Goal: Task Accomplishment & Management: Manage account settings

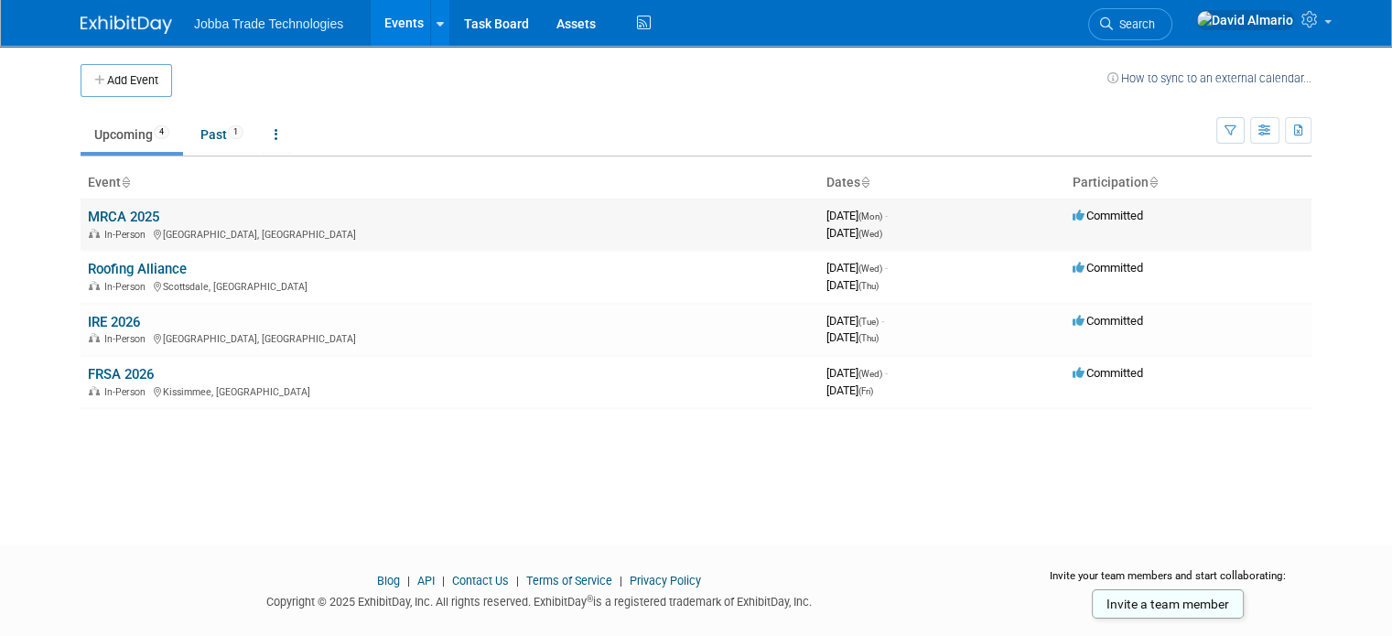
click at [113, 212] on link "MRCA 2025" at bounding box center [123, 217] width 71 height 16
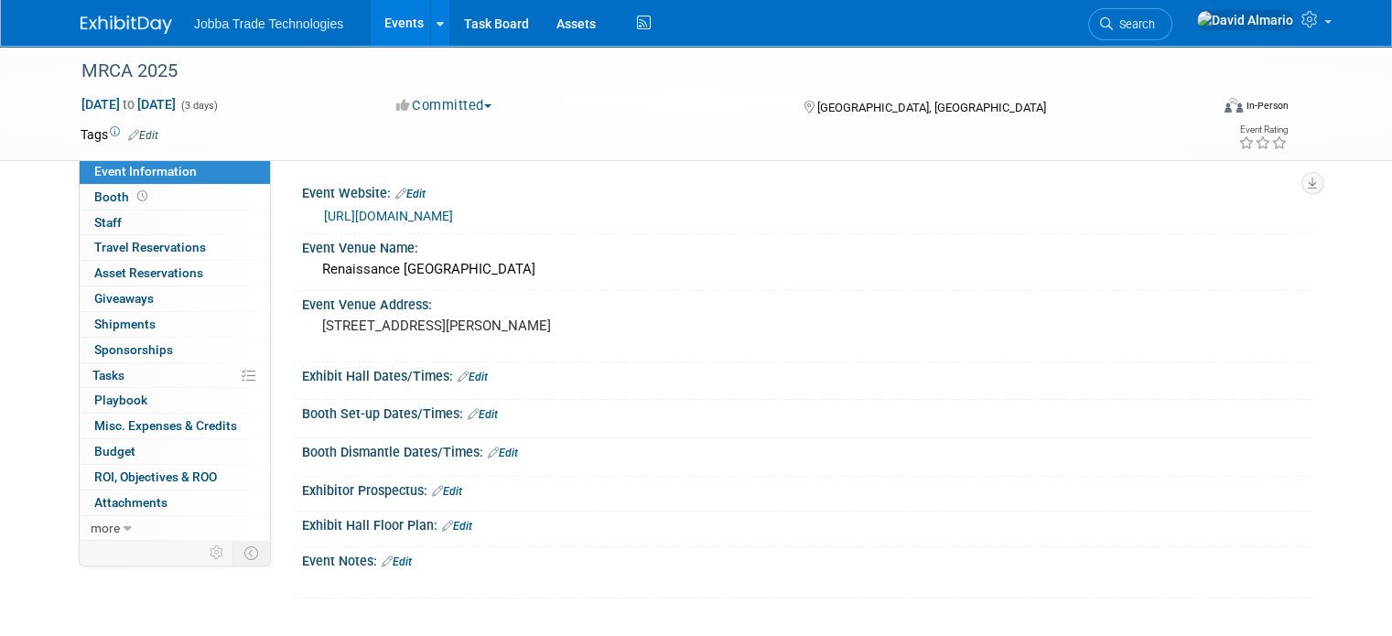
click at [453, 220] on link "https://mrca.org/aws/MRCA/pt/sp/conference_exhibitors_toolkit" at bounding box center [388, 216] width 129 height 15
click at [134, 197] on span at bounding box center [142, 196] width 17 height 14
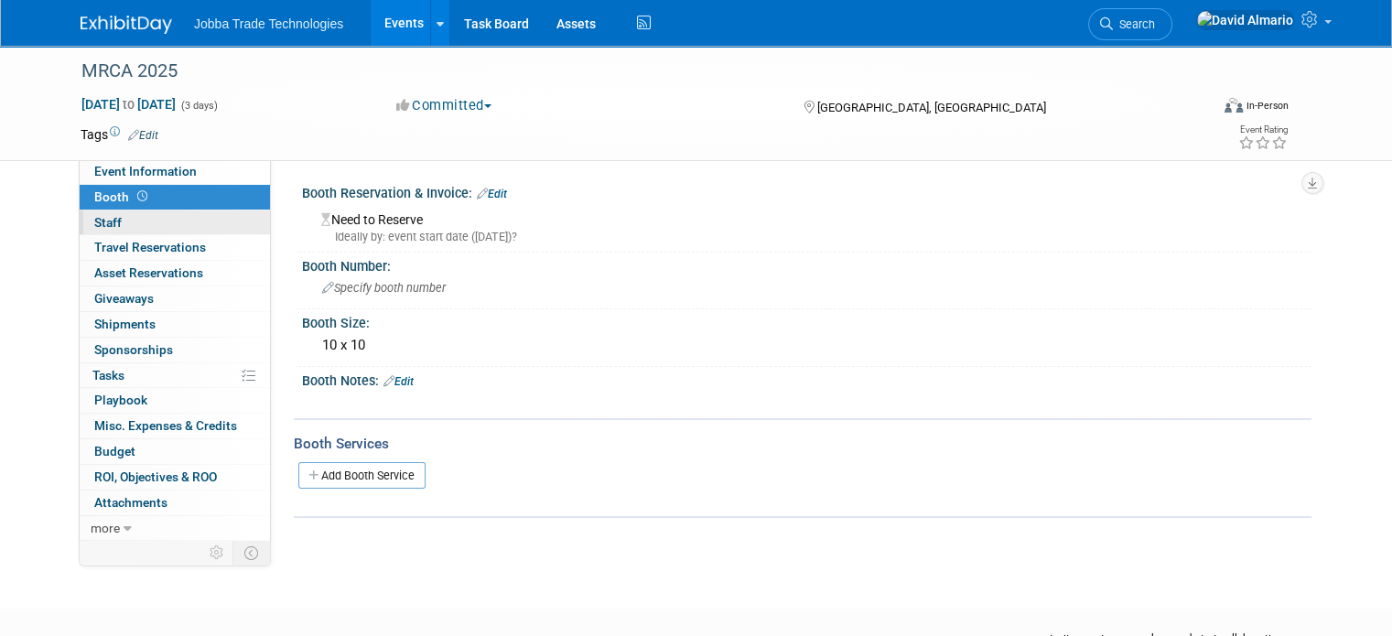
click at [110, 229] on link "0 Staff 0" at bounding box center [175, 222] width 190 height 25
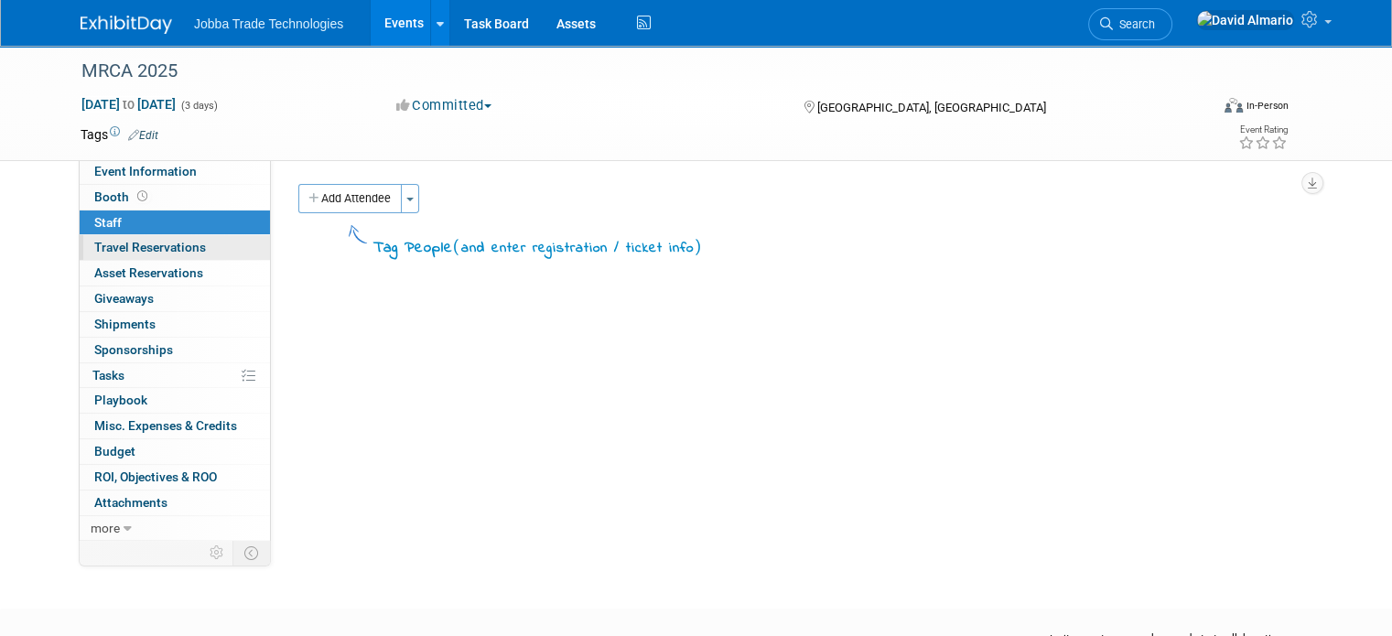
click at [124, 248] on span "Travel Reservations 0" at bounding box center [150, 247] width 112 height 15
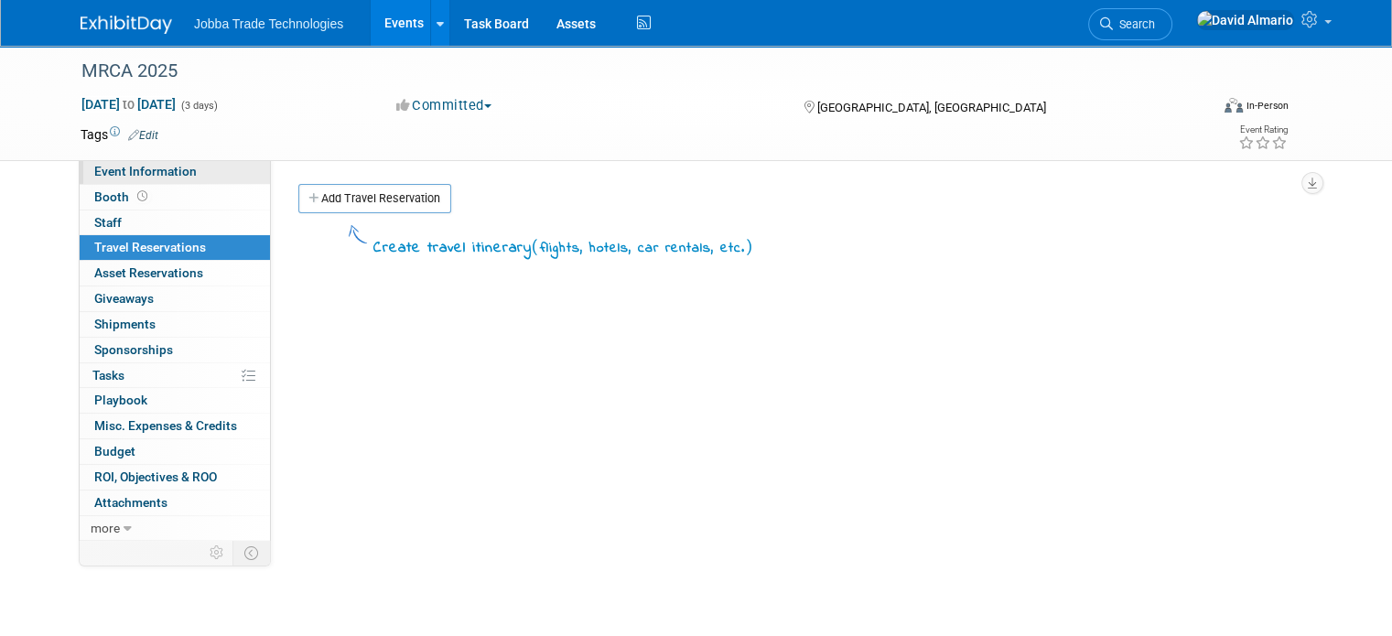
click at [135, 177] on span "Event Information" at bounding box center [145, 171] width 102 height 15
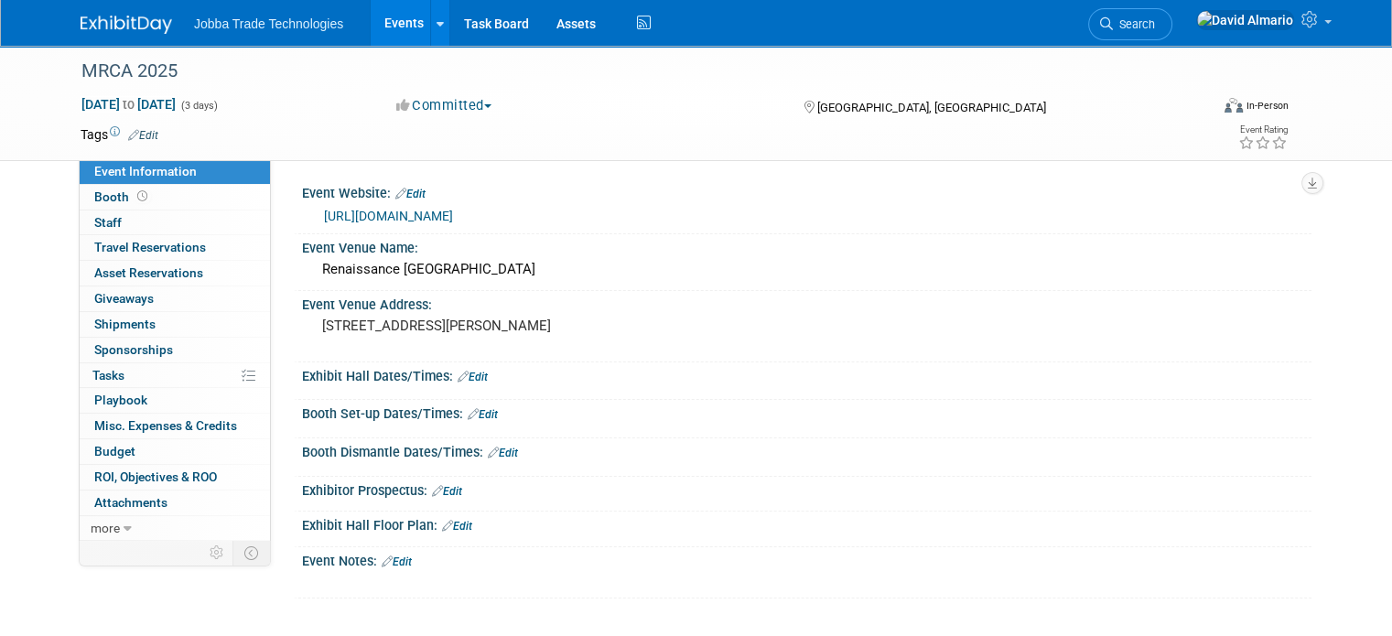
click at [470, 377] on link "Edit" at bounding box center [473, 377] width 30 height 13
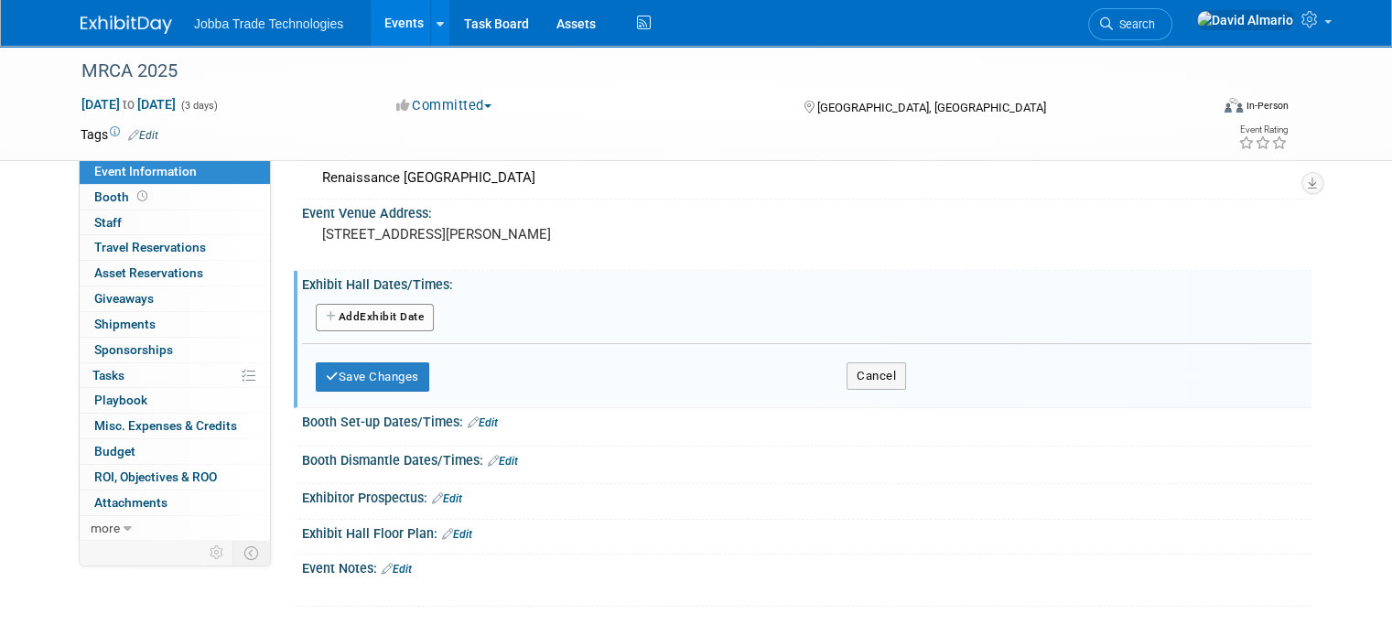
scroll to position [183, 0]
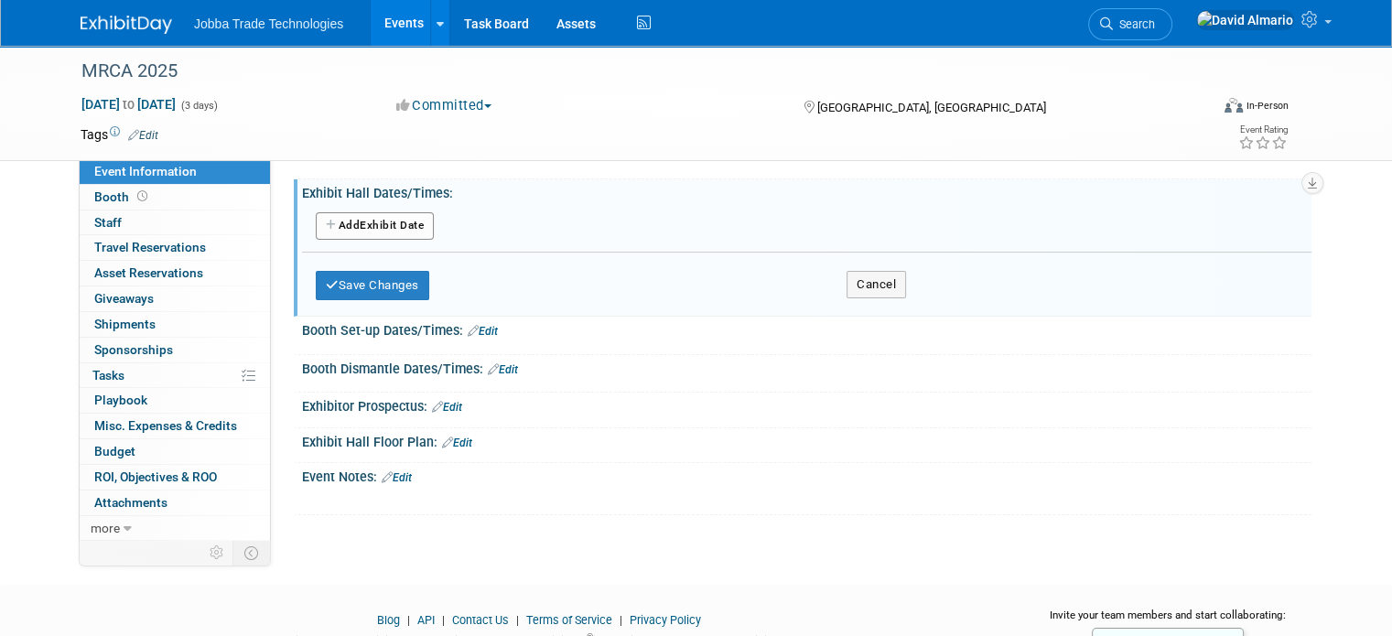
click at [538, 226] on div "Add Another Exhibit Date" at bounding box center [806, 227] width 1009 height 35
click at [384, 222] on button "Add Another Exhibit Date" at bounding box center [375, 225] width 118 height 27
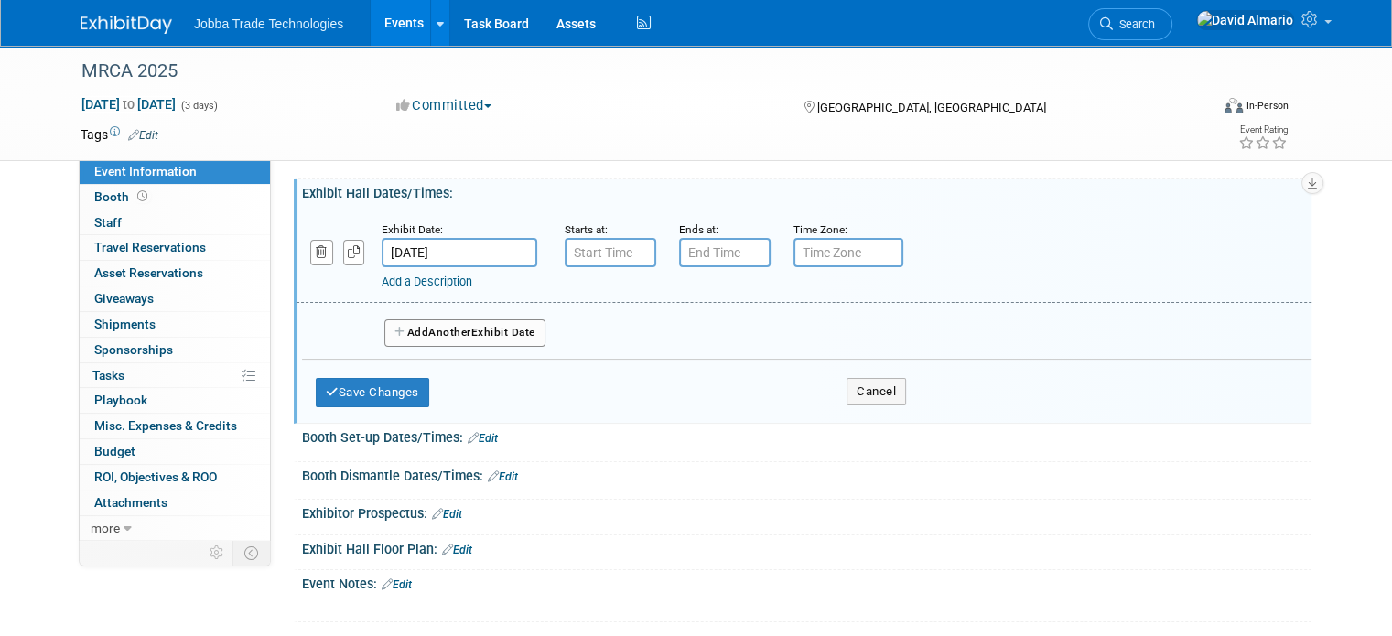
click at [472, 426] on div "Booth Set-up Dates/Times: Edit" at bounding box center [806, 436] width 1009 height 24
click at [473, 432] on link "Edit" at bounding box center [483, 438] width 30 height 13
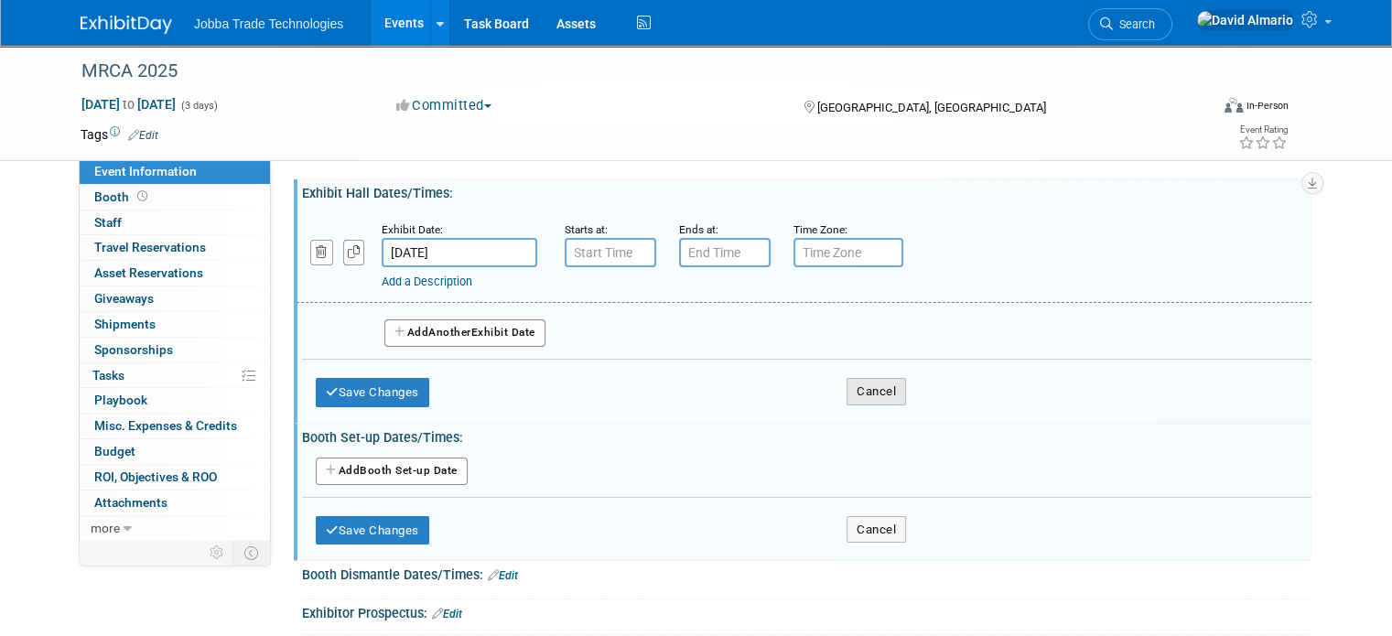
click at [846, 389] on button "Cancel" at bounding box center [875, 391] width 59 height 27
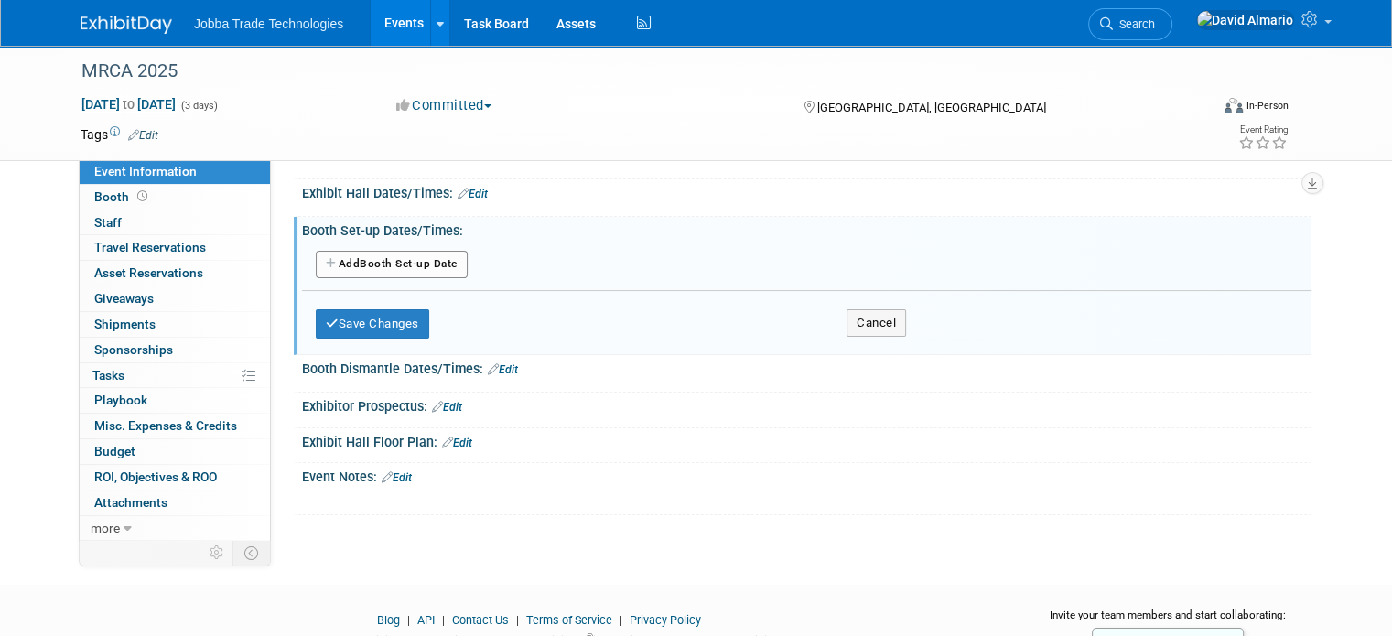
click at [393, 477] on link "Edit" at bounding box center [397, 477] width 30 height 13
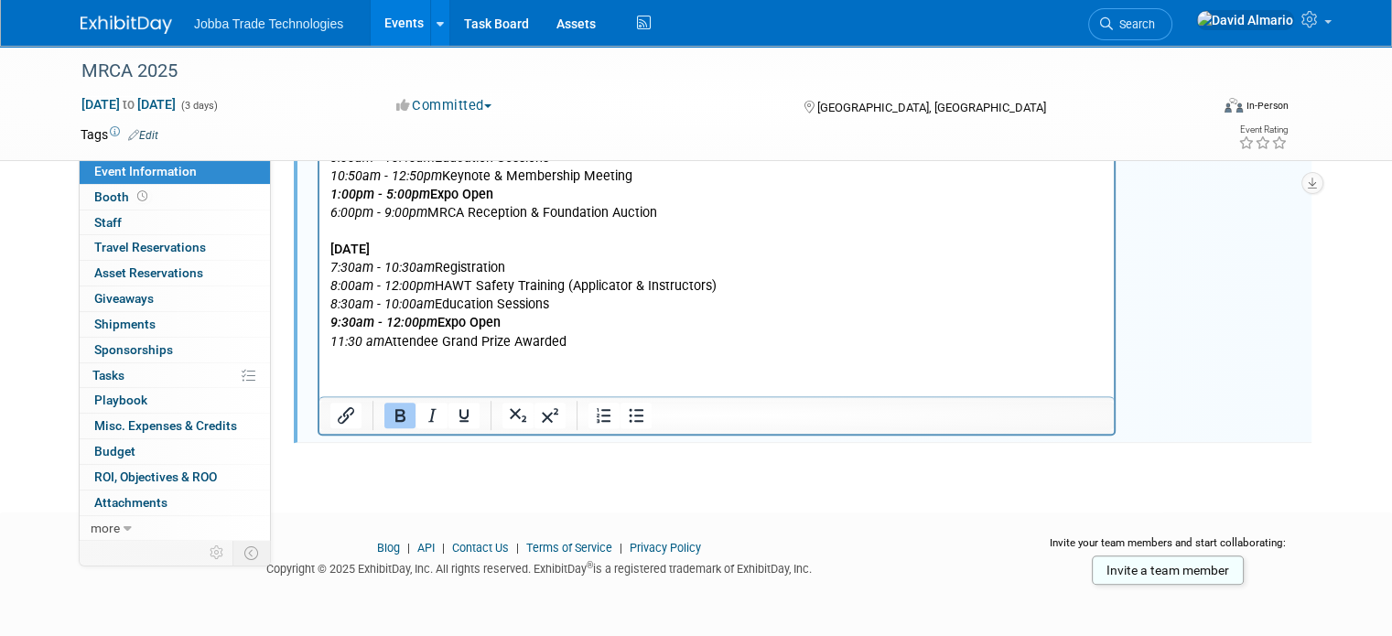
scroll to position [442, 0]
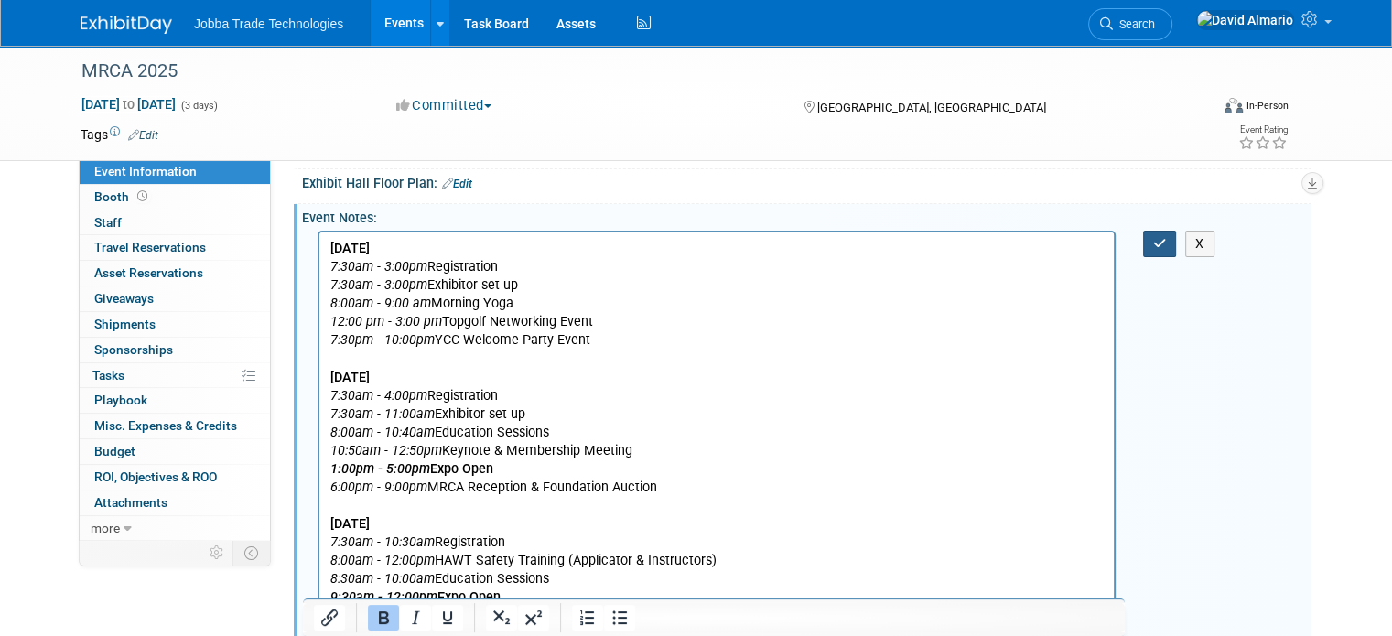
click at [1165, 237] on icon "button" at bounding box center [1160, 243] width 14 height 13
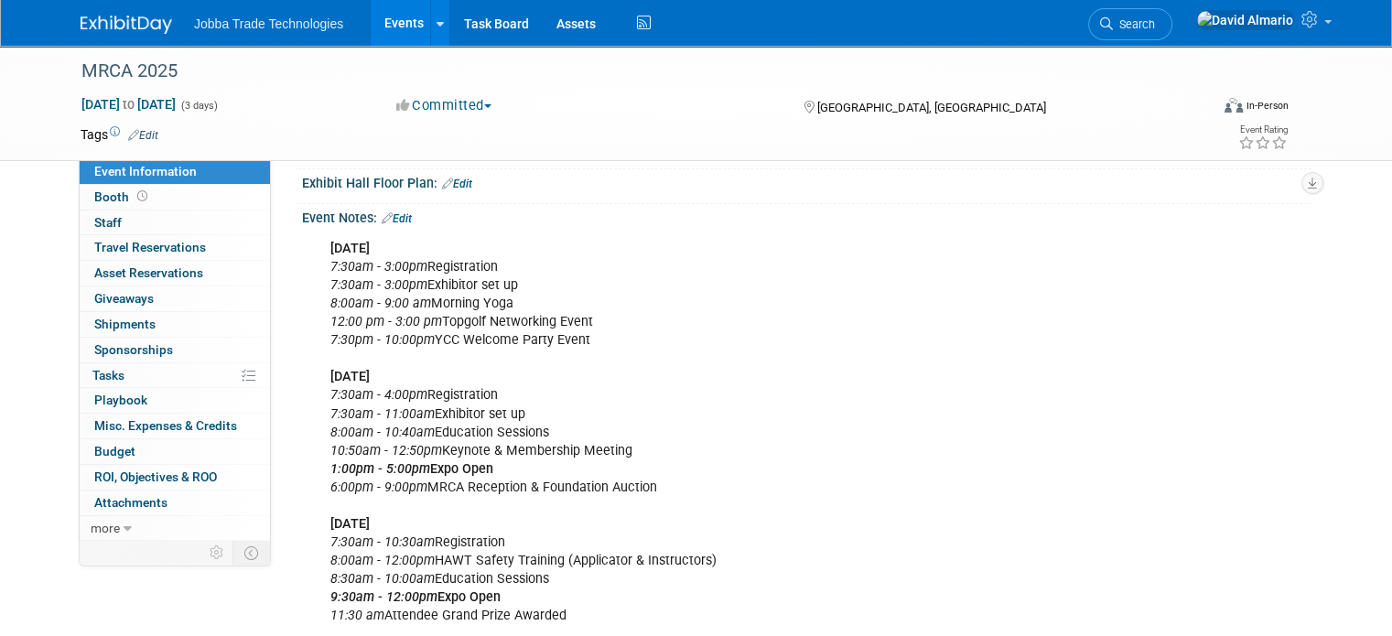
click at [181, 178] on link "Event Information" at bounding box center [175, 171] width 190 height 25
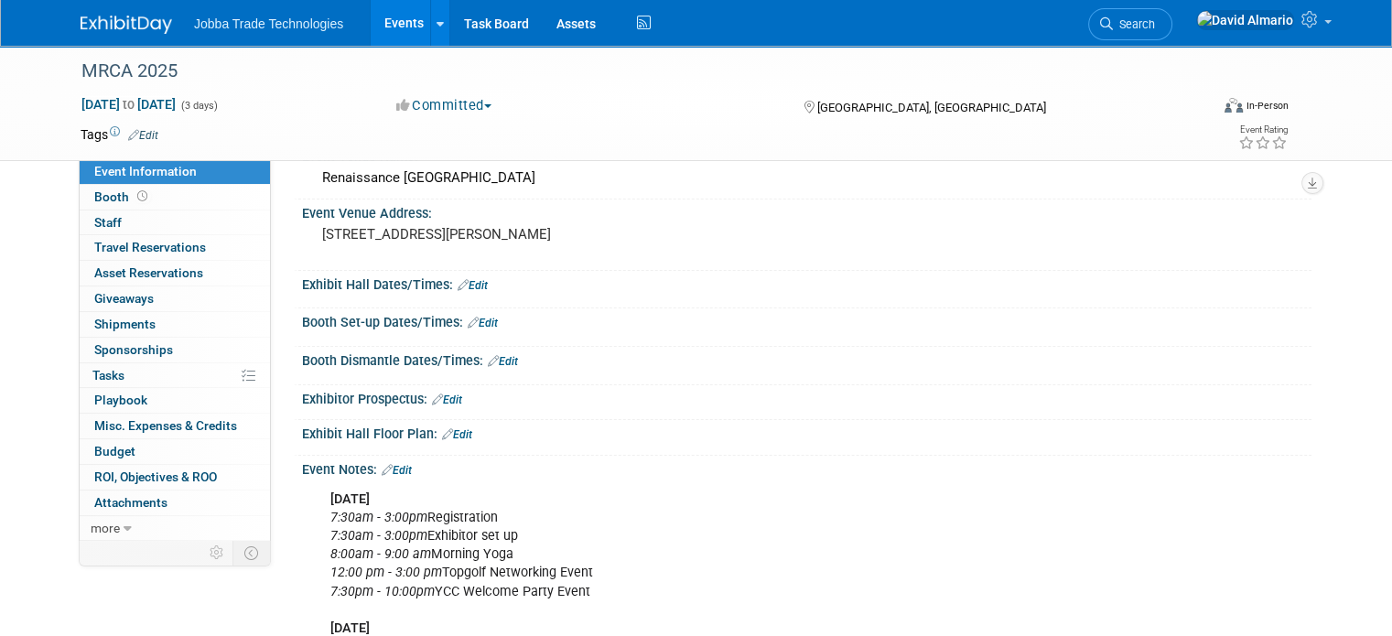
scroll to position [0, 0]
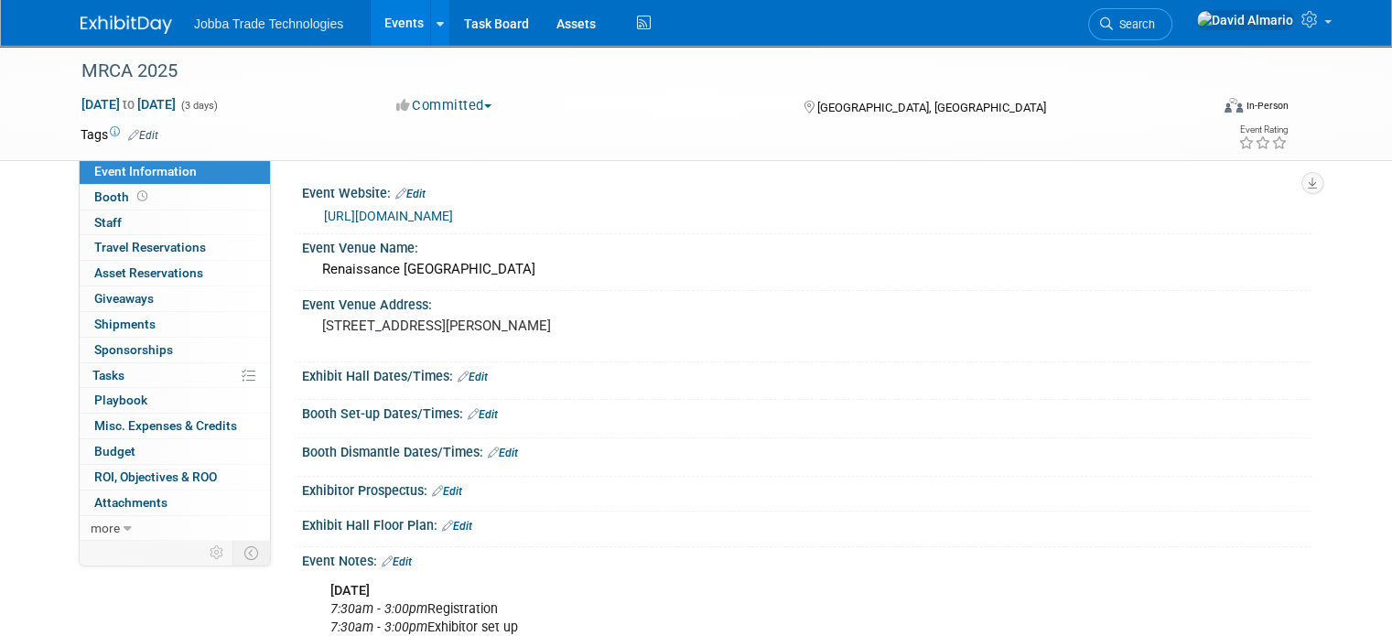
click at [131, 172] on span "Event Information" at bounding box center [145, 171] width 102 height 15
